Goal: Transaction & Acquisition: Download file/media

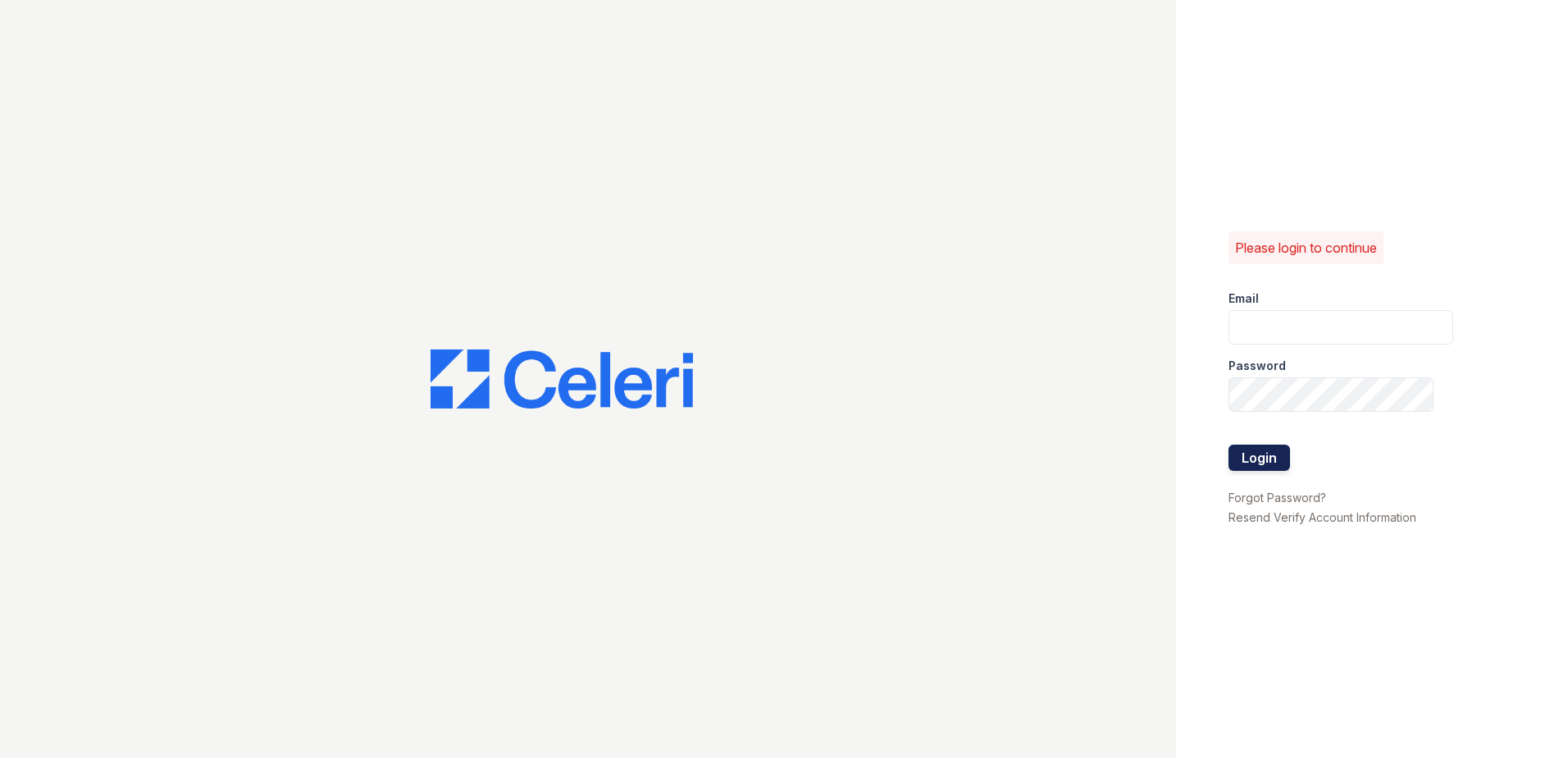
type input "[EMAIL_ADDRESS][DOMAIN_NAME]"
click at [1281, 470] on button "Login" at bounding box center [1259, 458] width 62 height 26
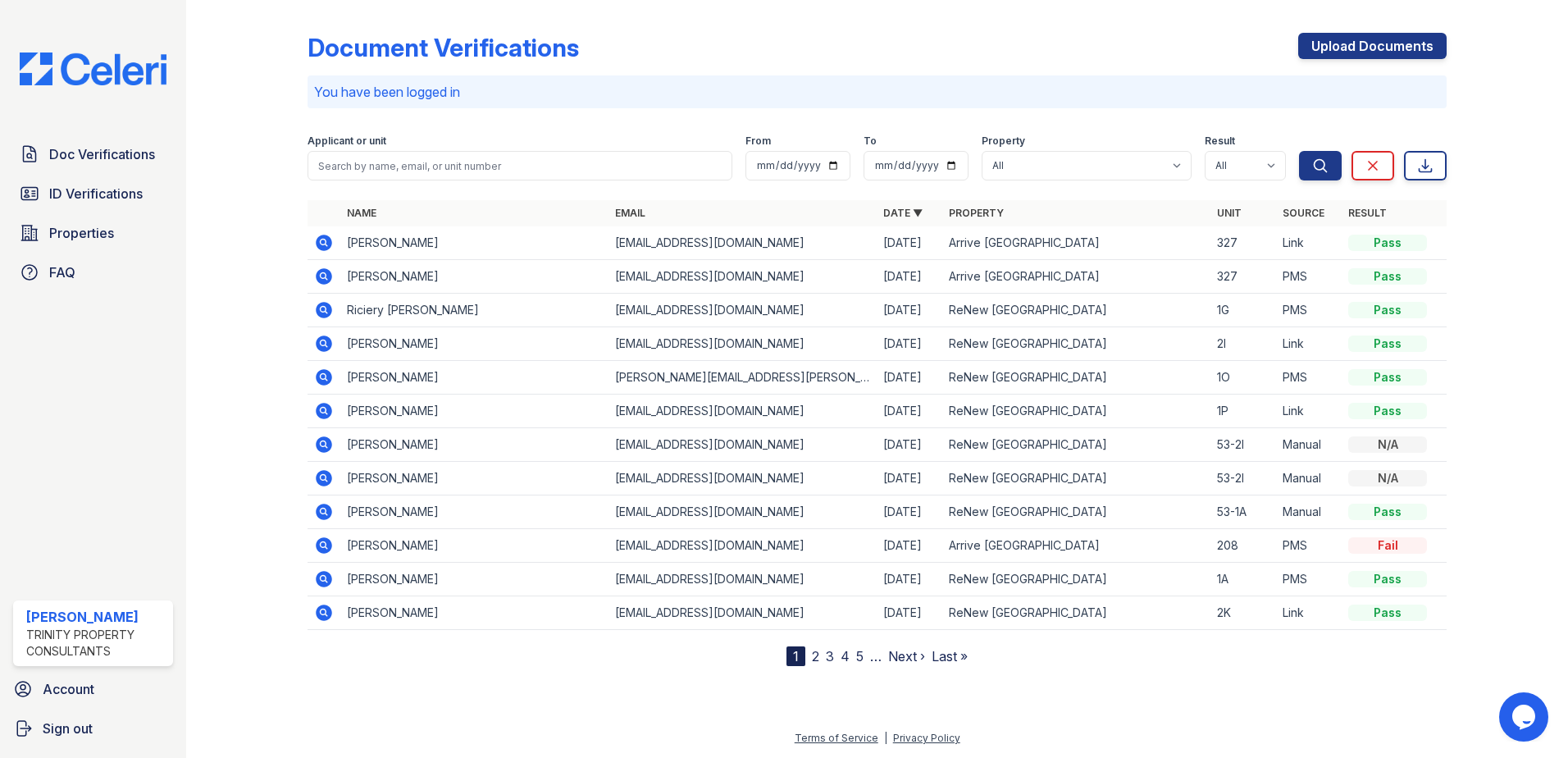
click at [325, 243] on icon at bounding box center [323, 241] width 4 height 4
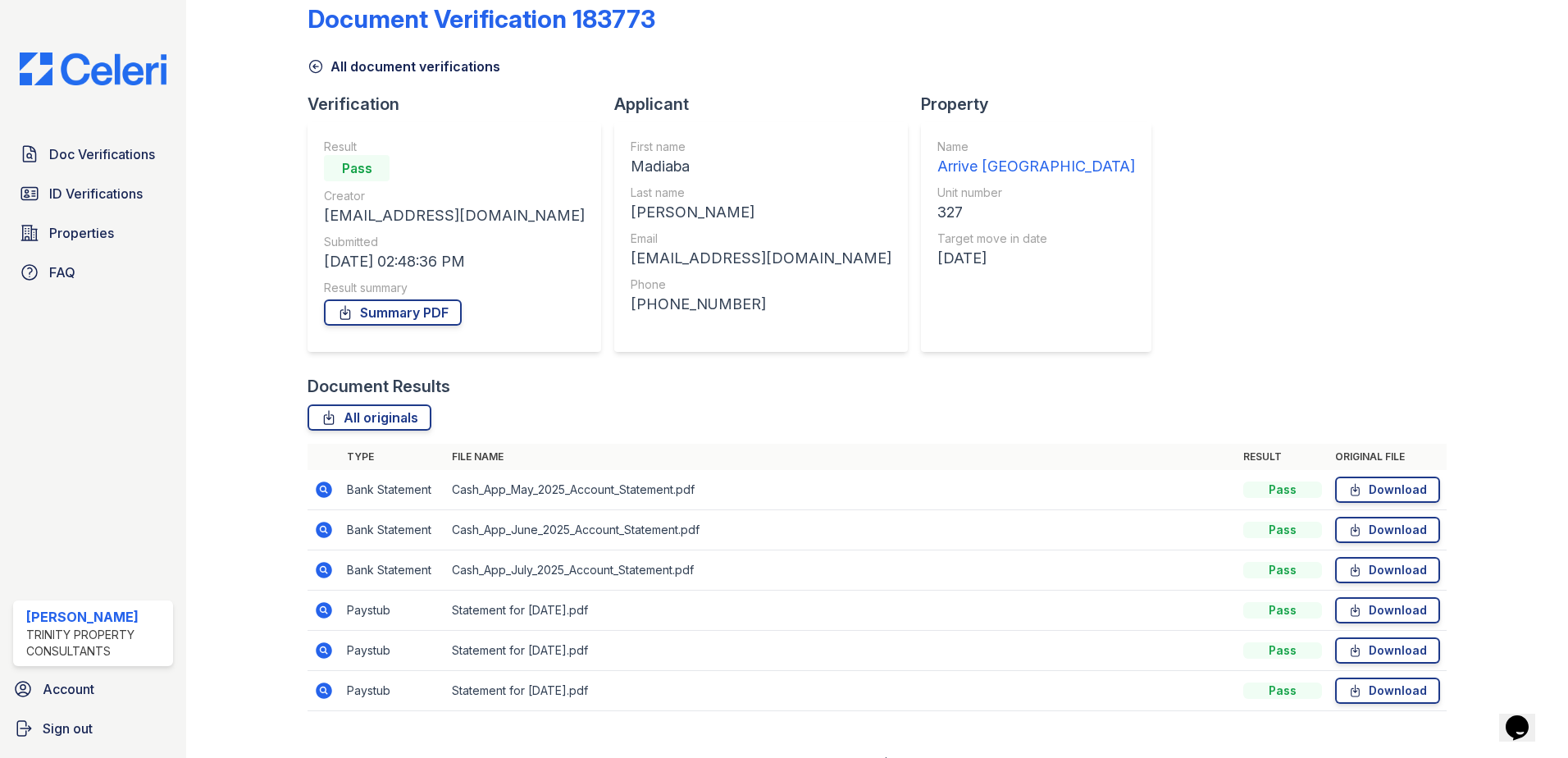
scroll to position [54, 0]
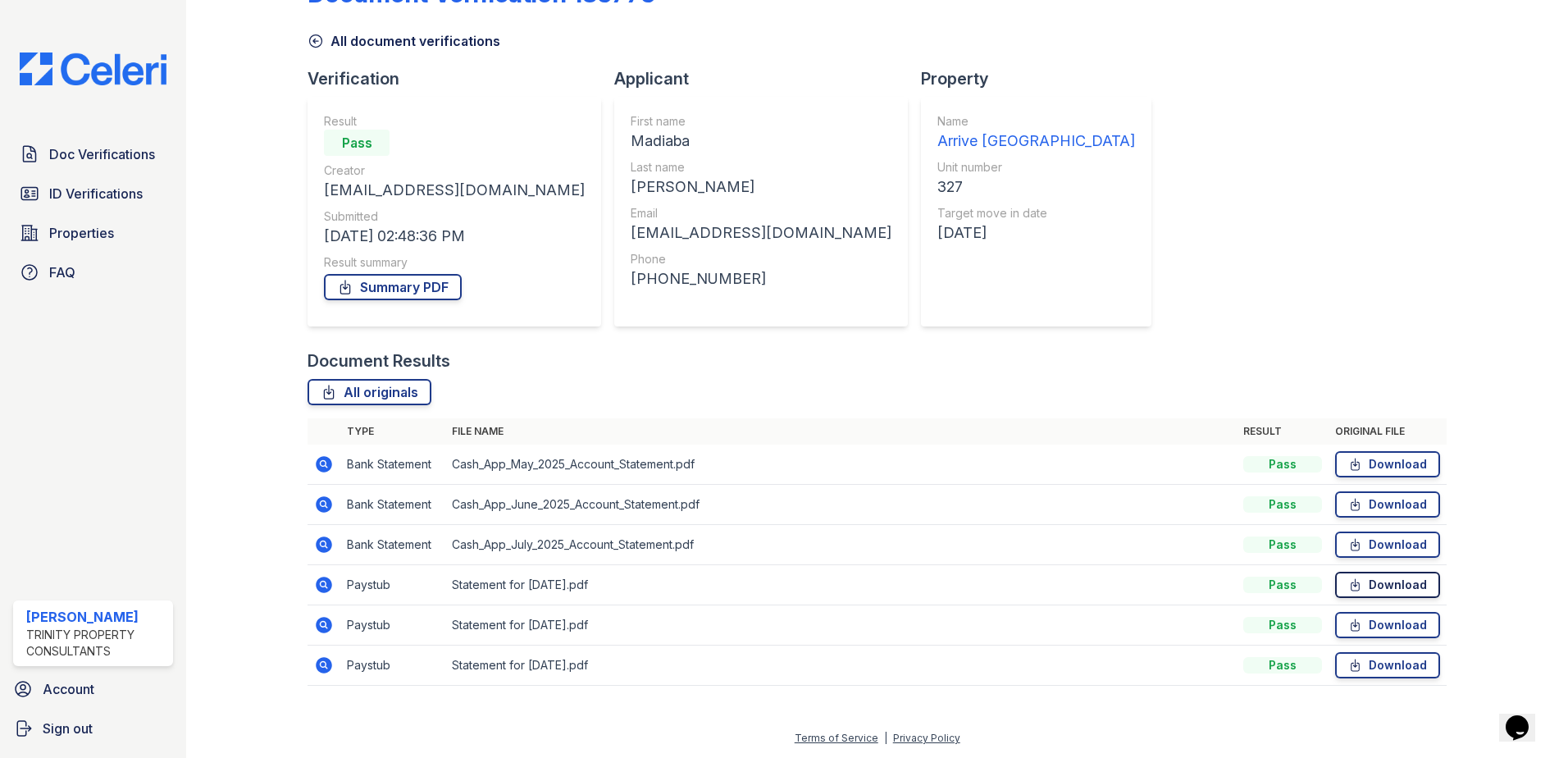
click at [1354, 578] on icon at bounding box center [1355, 585] width 14 height 16
click at [1348, 627] on icon at bounding box center [1355, 625] width 14 height 16
click at [1393, 662] on link "Download" at bounding box center [1388, 666] width 105 height 26
click at [1354, 469] on icon at bounding box center [1355, 465] width 14 height 16
click at [1348, 505] on icon at bounding box center [1355, 504] width 14 height 16
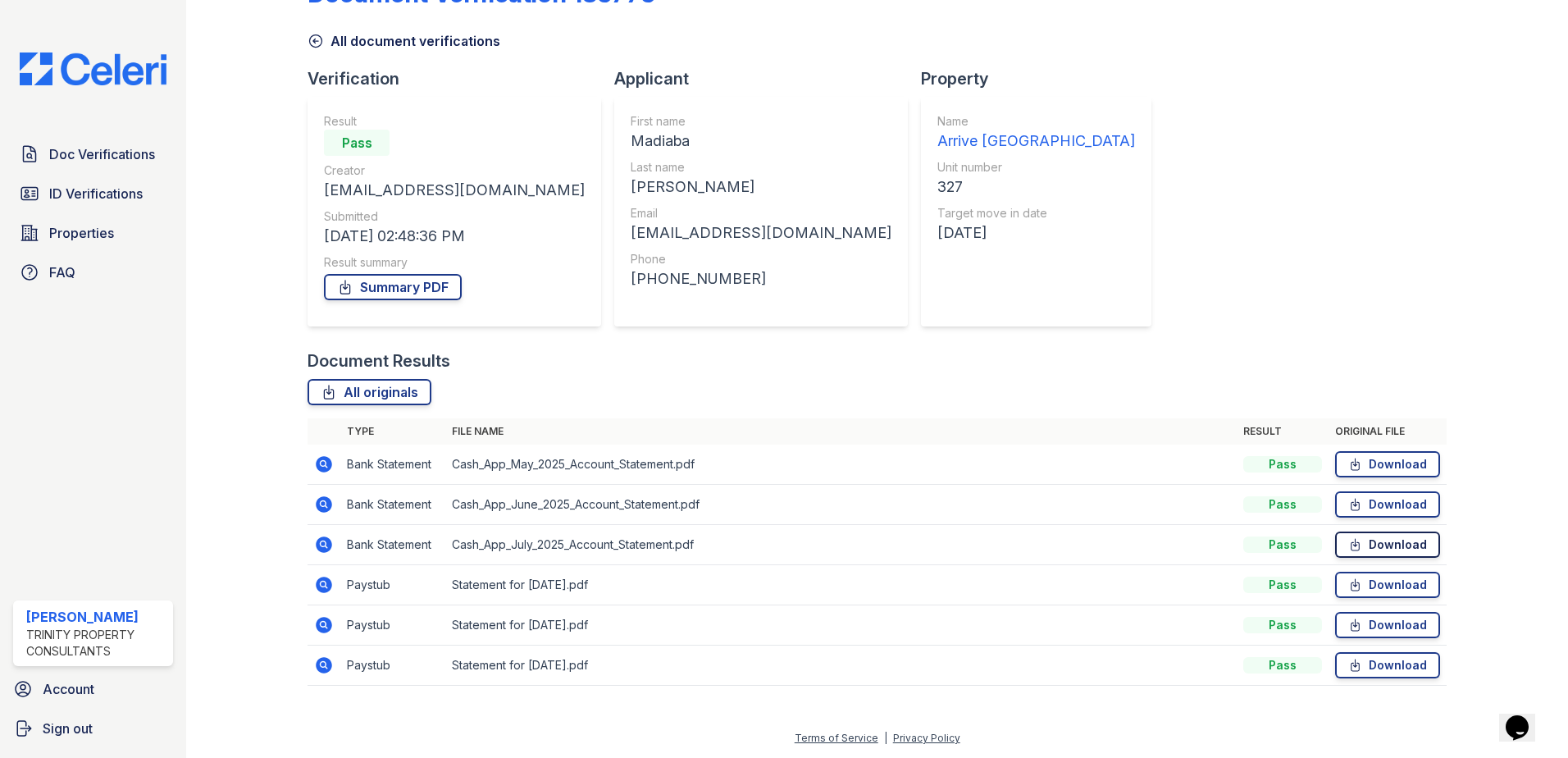
click at [1368, 546] on link "Download" at bounding box center [1388, 545] width 105 height 26
click at [316, 39] on icon at bounding box center [316, 41] width 16 height 16
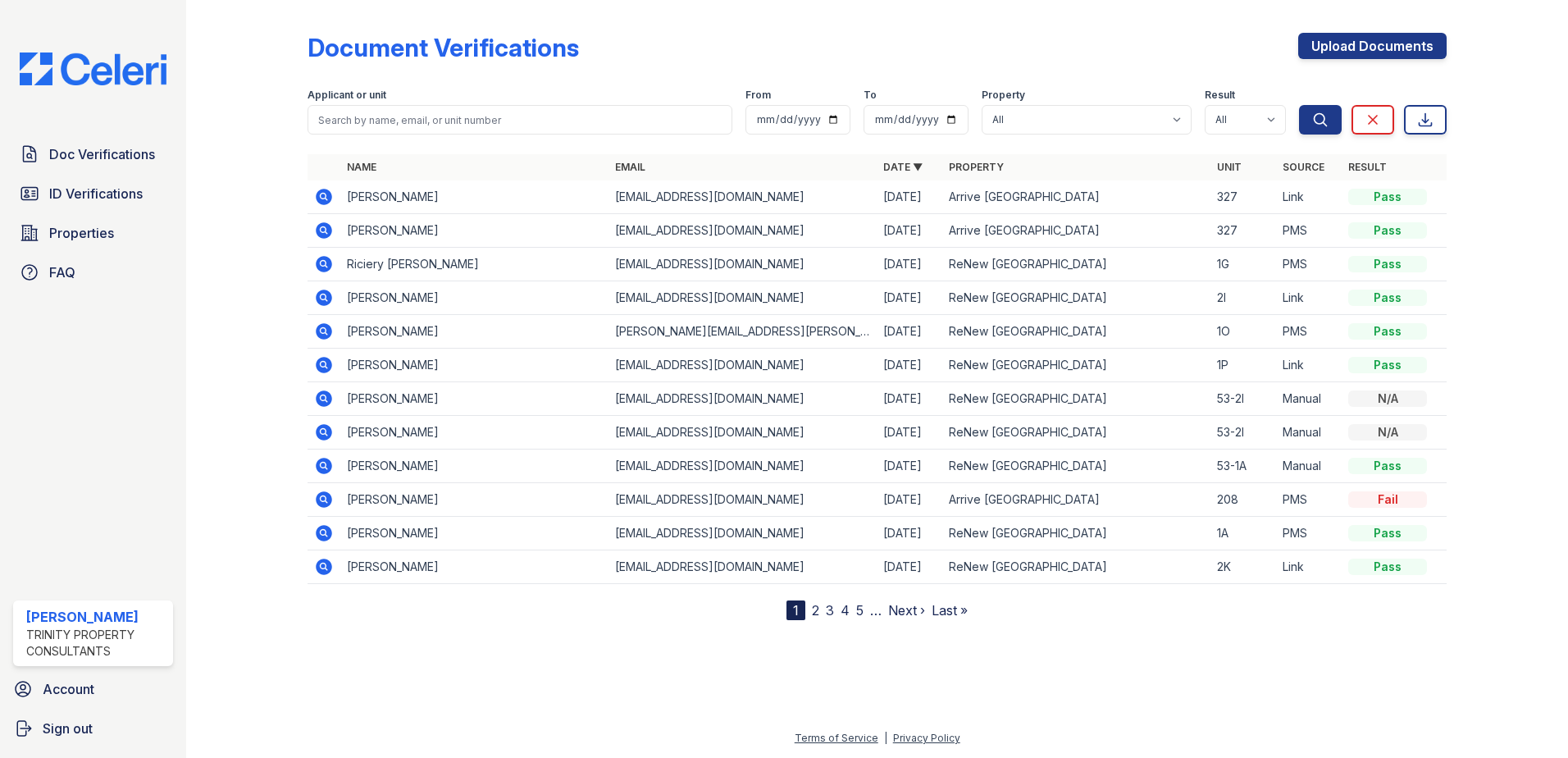
click at [325, 227] on icon at bounding box center [324, 230] width 16 height 16
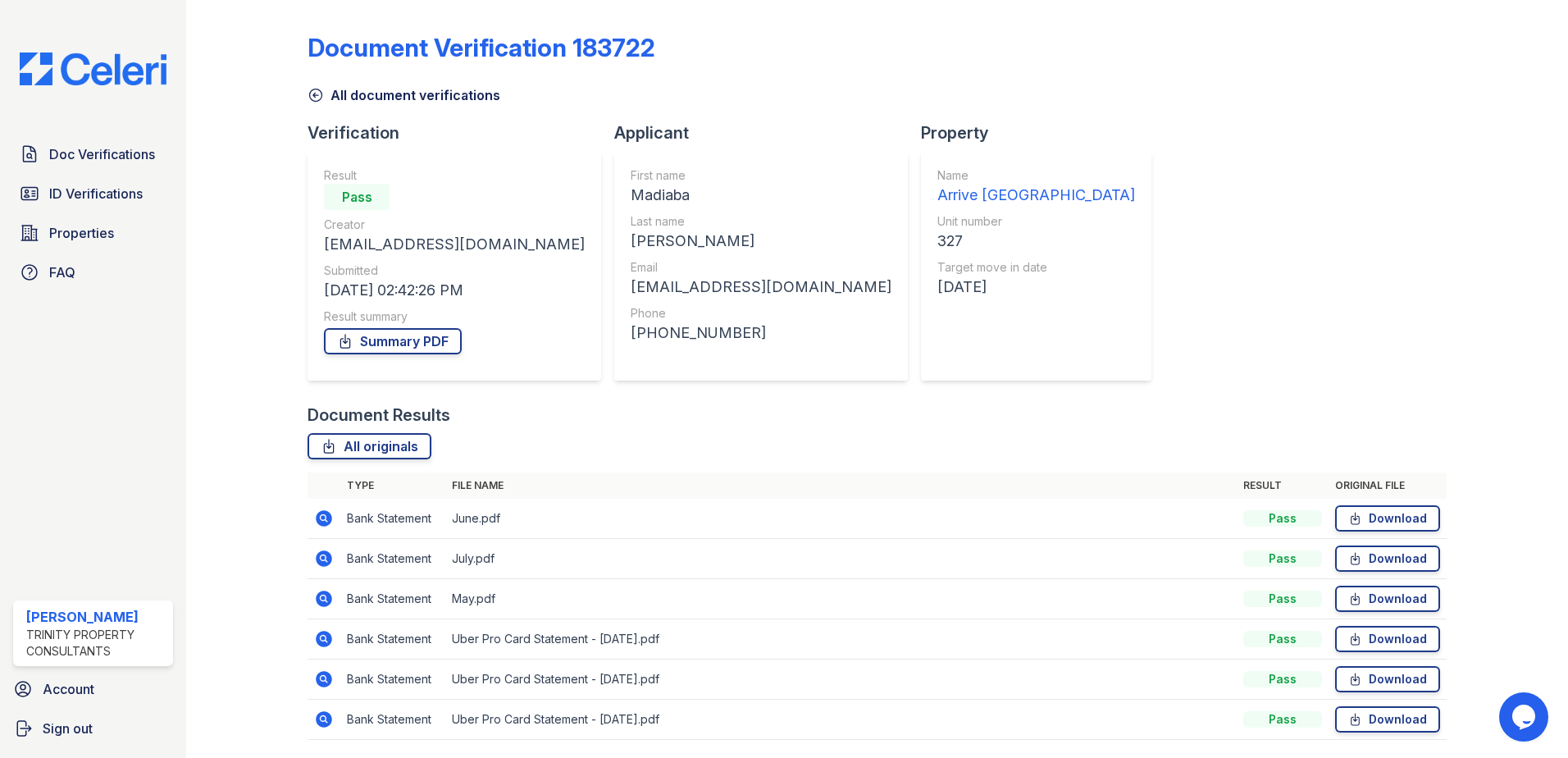
scroll to position [54, 0]
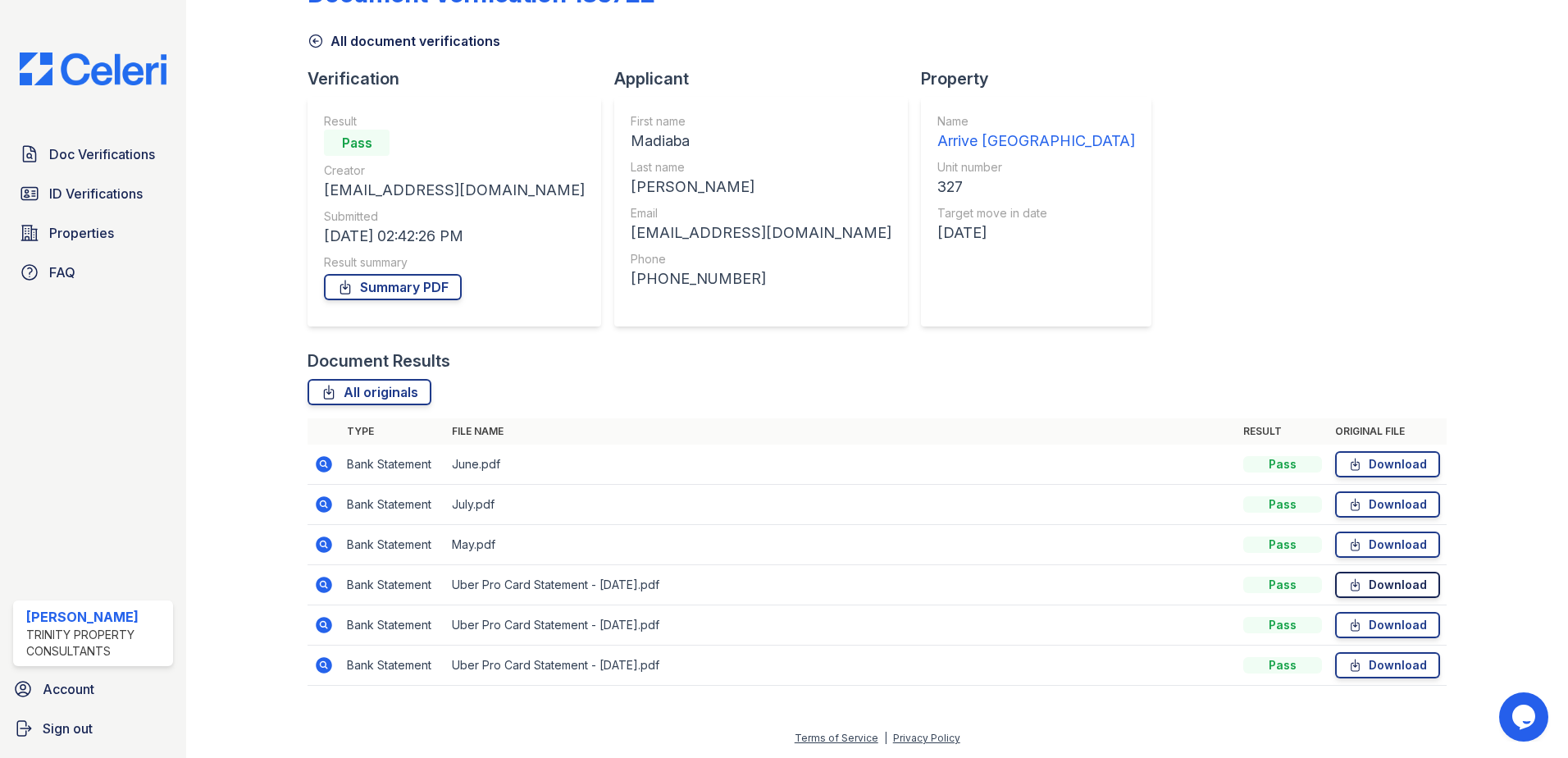
click at [1365, 589] on link "Download" at bounding box center [1388, 585] width 105 height 26
click at [1375, 631] on link "Download" at bounding box center [1388, 625] width 105 height 26
click at [1371, 663] on link "Download" at bounding box center [1388, 666] width 105 height 26
